Goal: Information Seeking & Learning: Learn about a topic

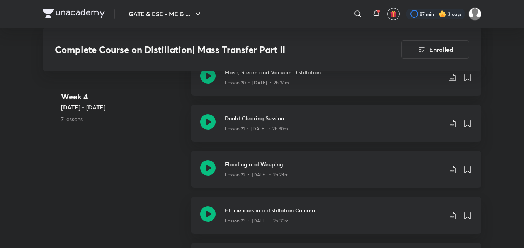
click at [452, 169] on icon at bounding box center [451, 169] width 9 height 9
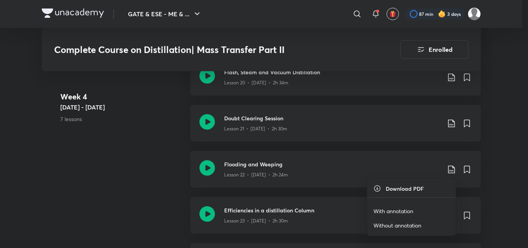
click at [392, 212] on p "With annotation" at bounding box center [393, 211] width 40 height 8
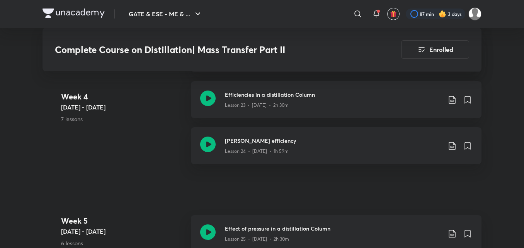
scroll to position [1529, 0]
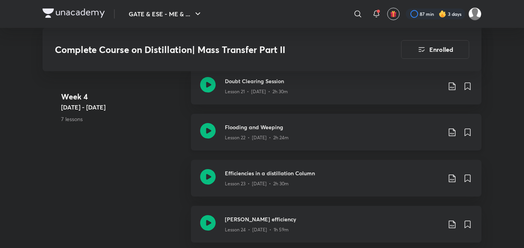
click at [209, 131] on icon at bounding box center [207, 130] width 15 height 15
